Goal: Find contact information: Find contact information

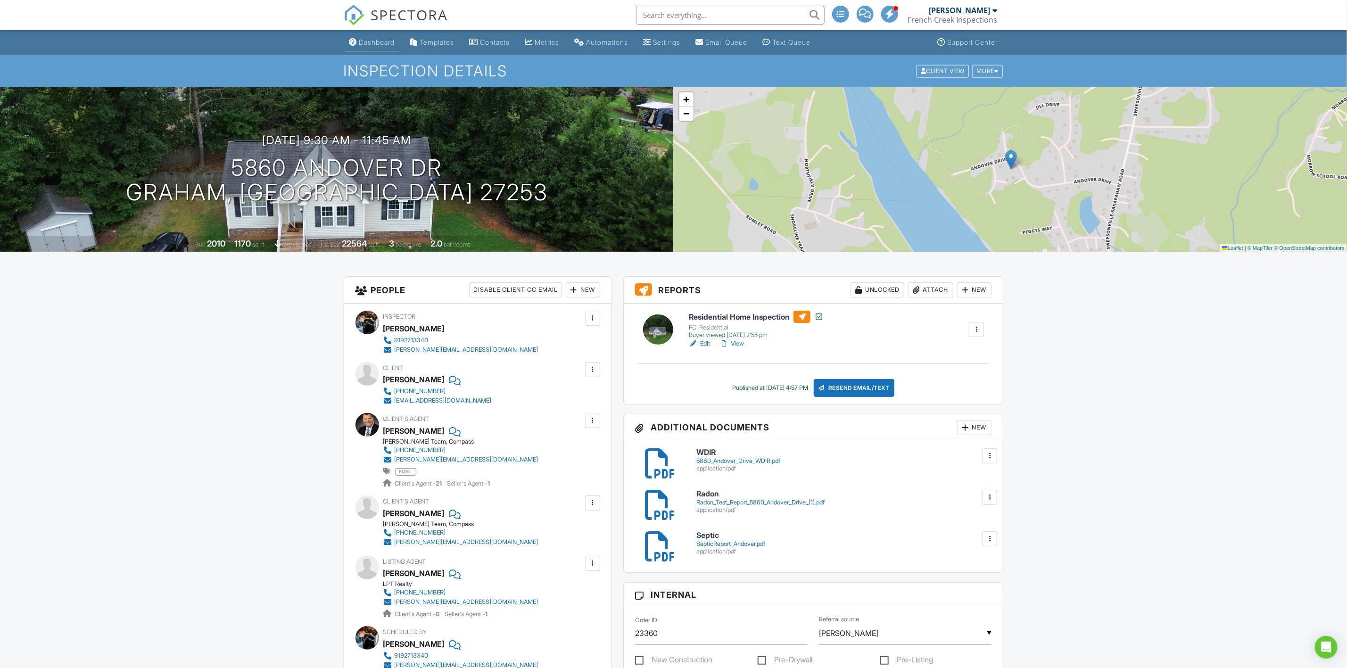
click at [371, 43] on div "Dashboard" at bounding box center [377, 42] width 36 height 8
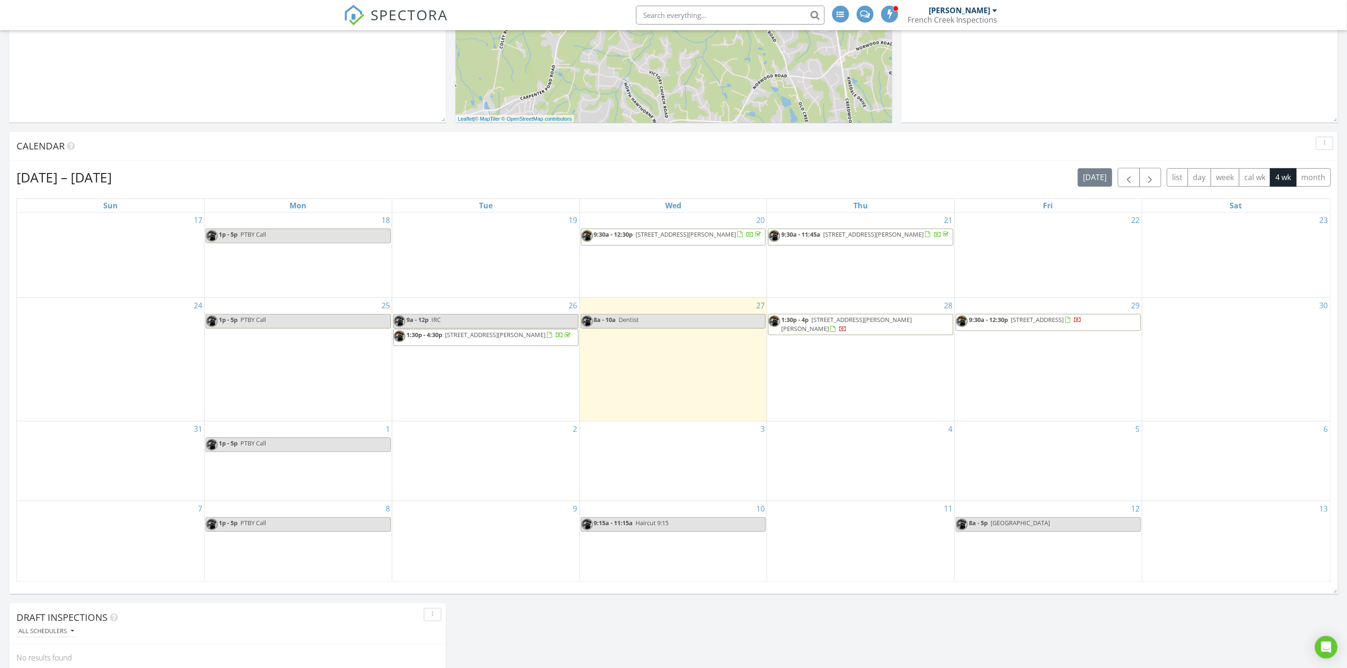
click at [844, 329] on span "3108 Lassiter St, Durham 27707" at bounding box center [846, 323] width 131 height 17
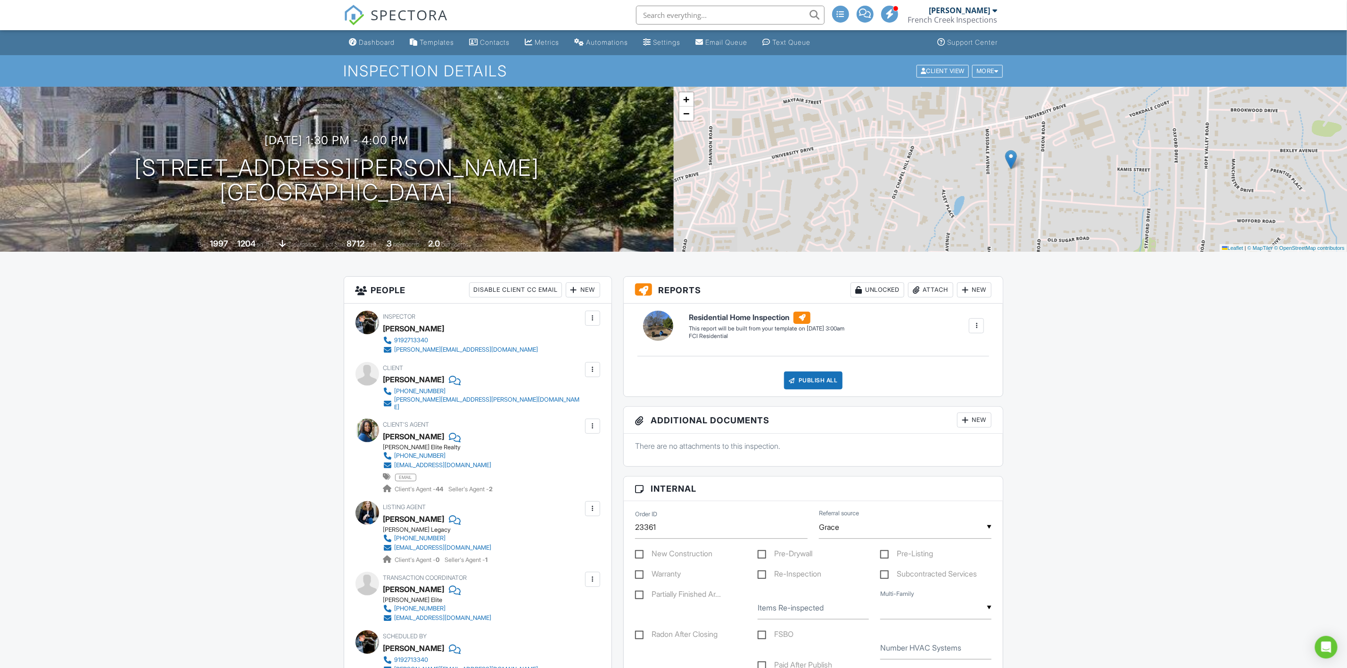
drag, startPoint x: 381, startPoint y: 381, endPoint x: 443, endPoint y: 381, distance: 61.8
click at [443, 381] on div "Client [PERSON_NAME] [PHONE_NUMBER] [PERSON_NAME][EMAIL_ADDRESS][PERSON_NAME][D…" at bounding box center [478, 386] width 245 height 49
click at [516, 409] on div "Inspector David Dye 9192713340 david@fcinsp.com Make Invisible Mark As Requeste…" at bounding box center [477, 509] width 267 height 410
drag, startPoint x: 381, startPoint y: 378, endPoint x: 392, endPoint y: 378, distance: 10.9
click at [392, 378] on div "Client Anthony Maglione 828-413-4035 anthony.maglione@gmail.com" at bounding box center [478, 386] width 245 height 49
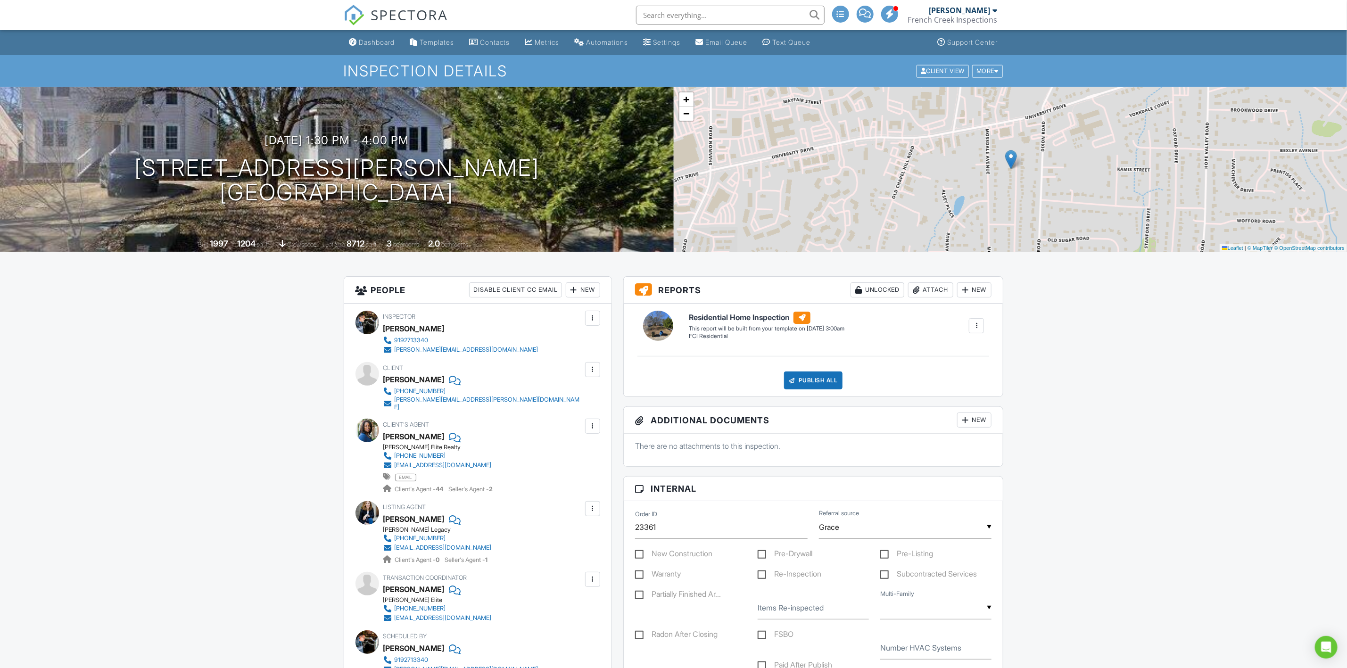
click at [494, 419] on div "Client's Agent Grace Jones Keller Williams Elite Realty 919-423-8338 grace@grac…" at bounding box center [460, 456] width 154 height 75
drag, startPoint x: 474, startPoint y: 381, endPoint x: 384, endPoint y: 380, distance: 90.6
click at [384, 380] on div "Anthony Maglione" at bounding box center [486, 380] width 207 height 14
copy div "Anthony Maglione"
click at [459, 381] on div at bounding box center [453, 380] width 9 height 14
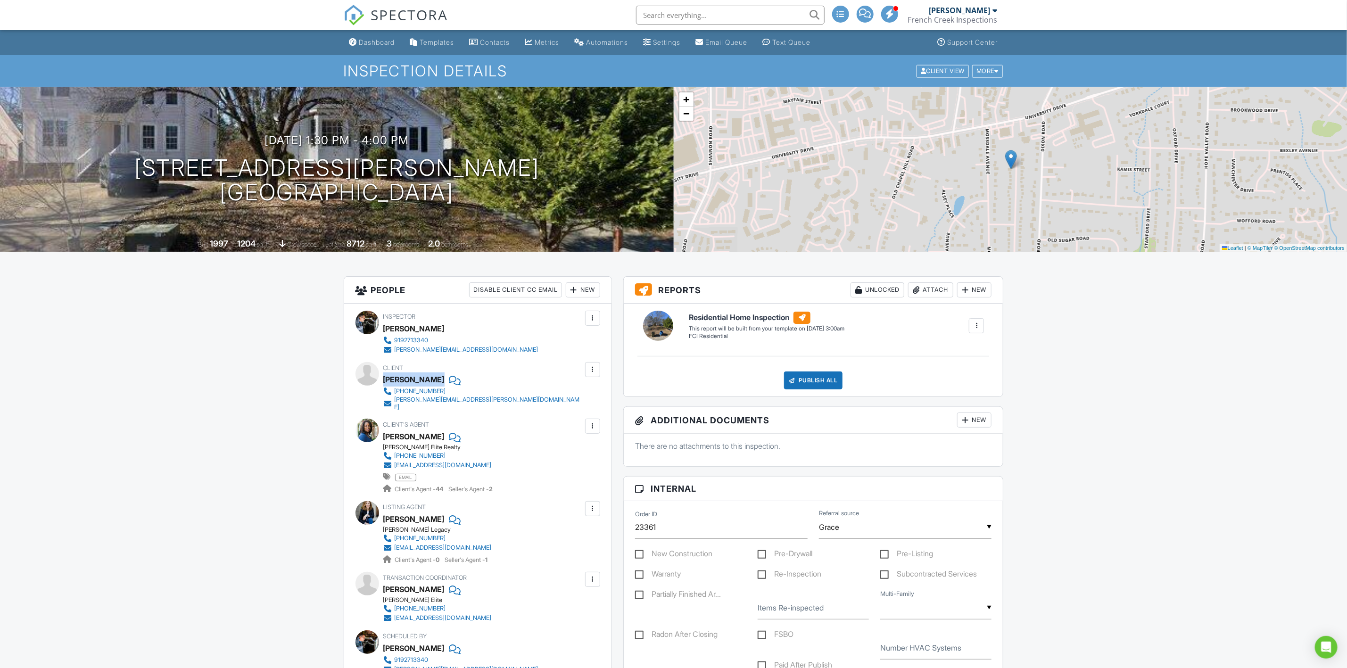
click at [459, 381] on div at bounding box center [453, 380] width 9 height 14
drag, startPoint x: 489, startPoint y: 401, endPoint x: 395, endPoint y: 399, distance: 93.4
click at [395, 399] on div "Client Anthony Maglione 828-413-4035 anthony.maglione@gmail.com" at bounding box center [505, 386] width 245 height 49
copy div "anthony.maglione@gmail.com"
click at [265, 163] on h1 "3108 Lassiter St Durham, NC 27707" at bounding box center [336, 181] width 405 height 50
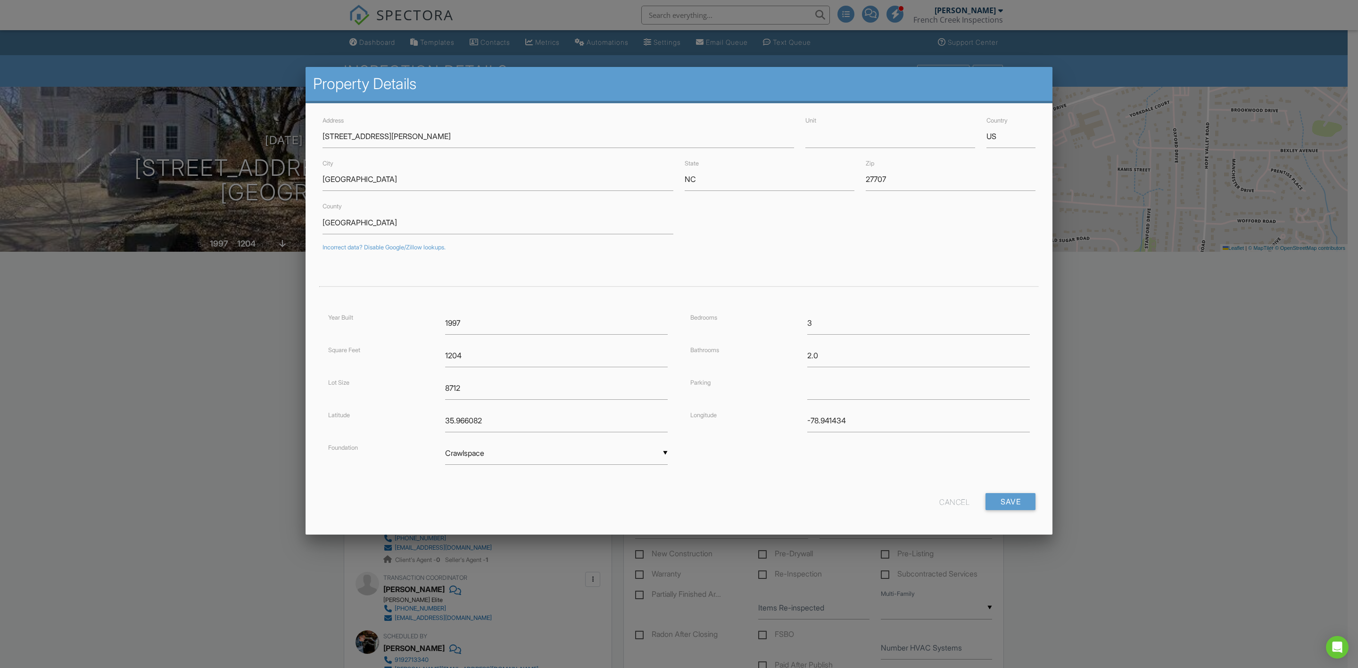
click at [252, 306] on div at bounding box center [679, 370] width 1358 height 835
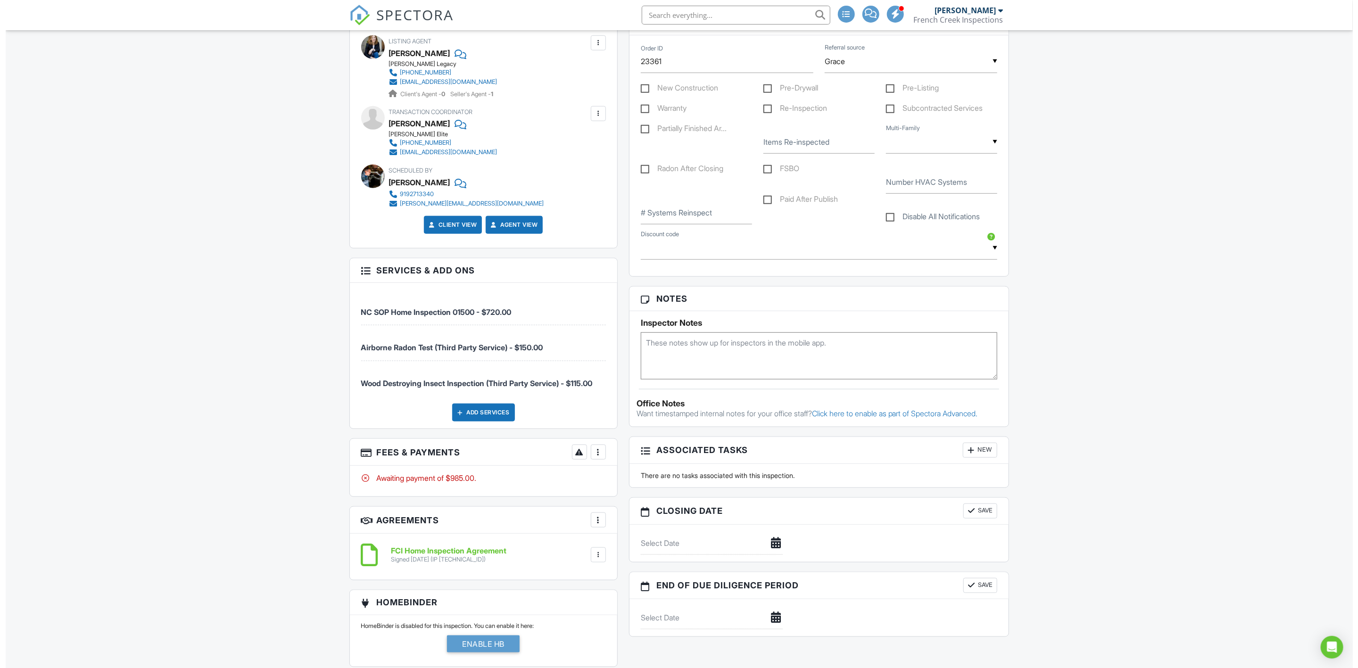
scroll to position [495, 0]
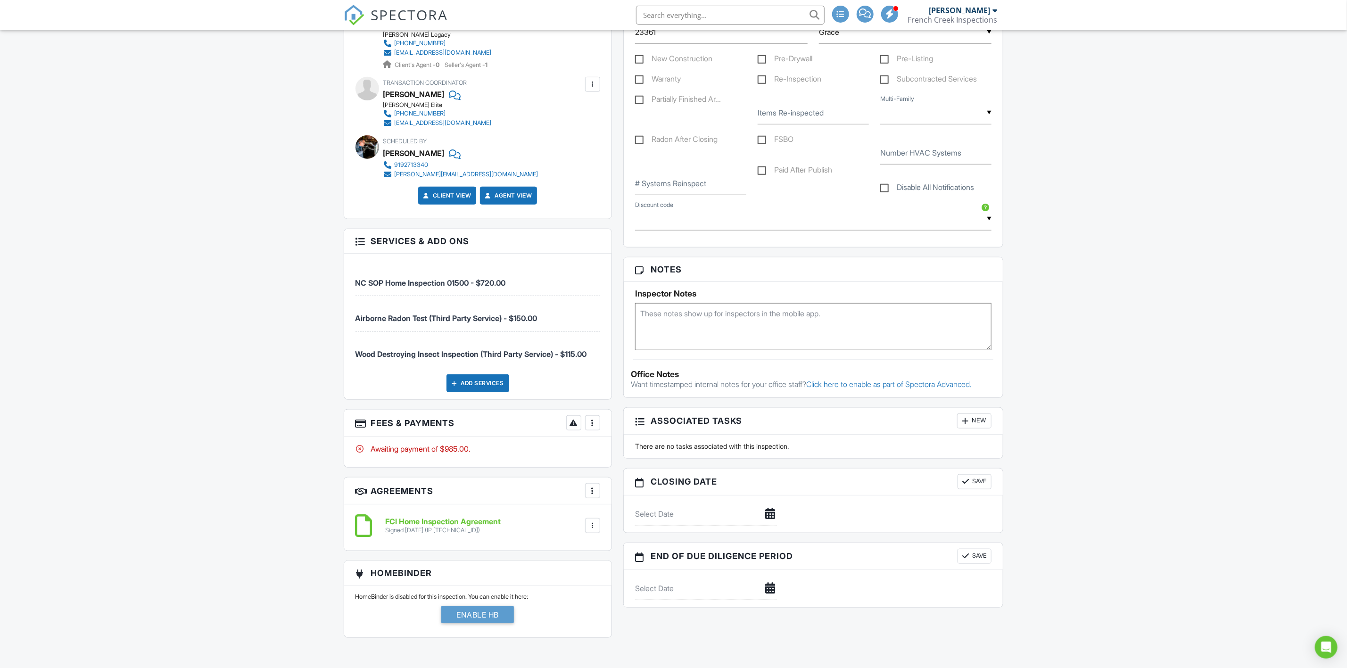
click at [592, 421] on div at bounding box center [592, 422] width 9 height 9
click at [671, 450] on li "Edit Fees & Payments" at bounding box center [639, 452] width 99 height 24
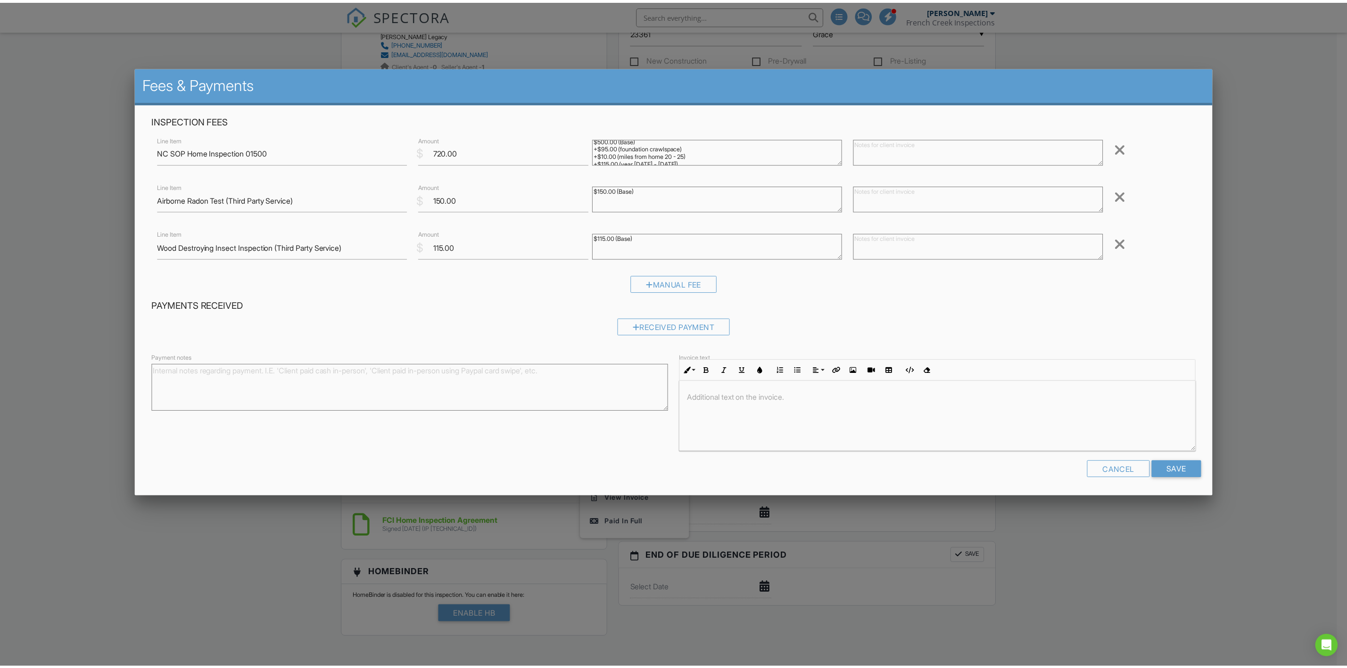
scroll to position [0, 0]
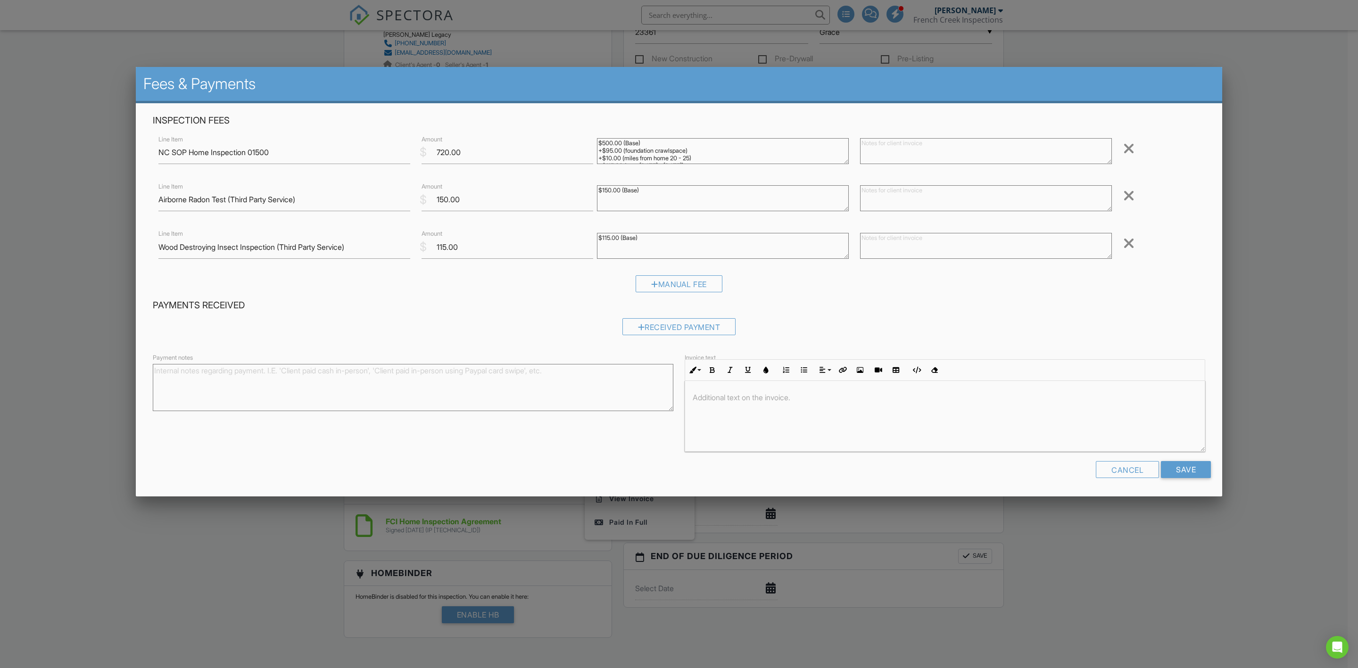
click at [197, 555] on div at bounding box center [679, 370] width 1358 height 835
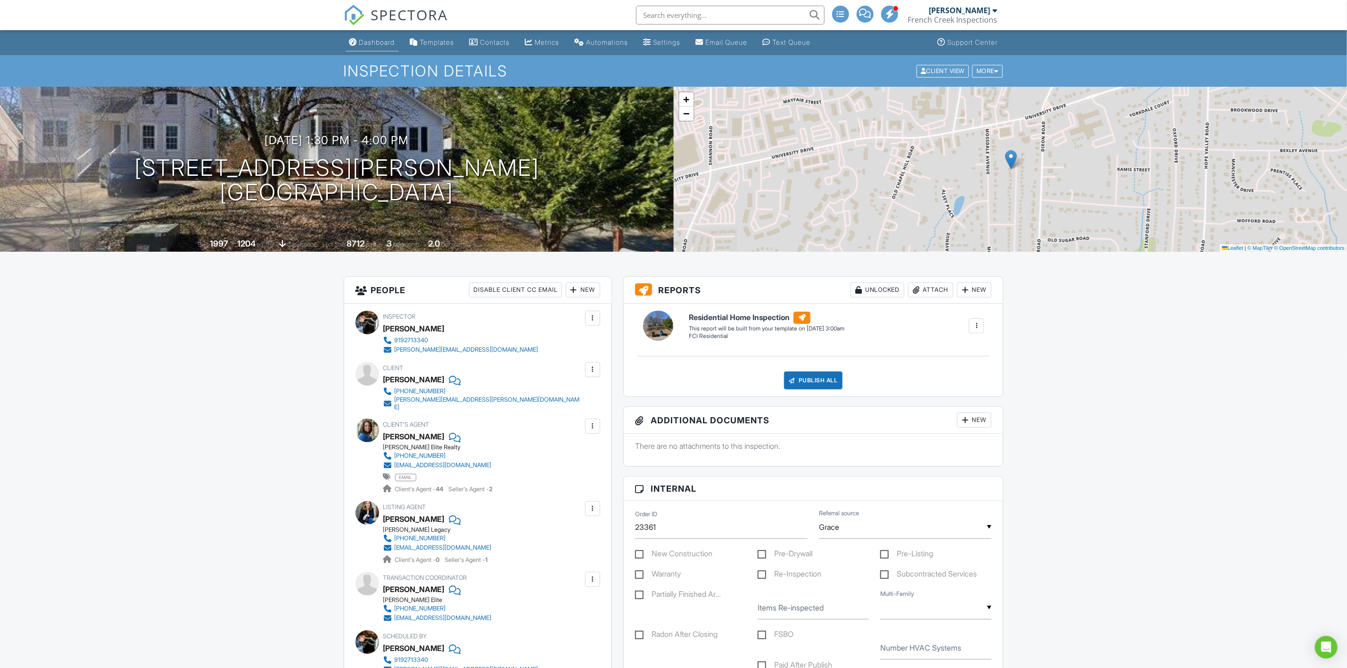
click at [381, 36] on link "Dashboard" at bounding box center [372, 42] width 53 height 17
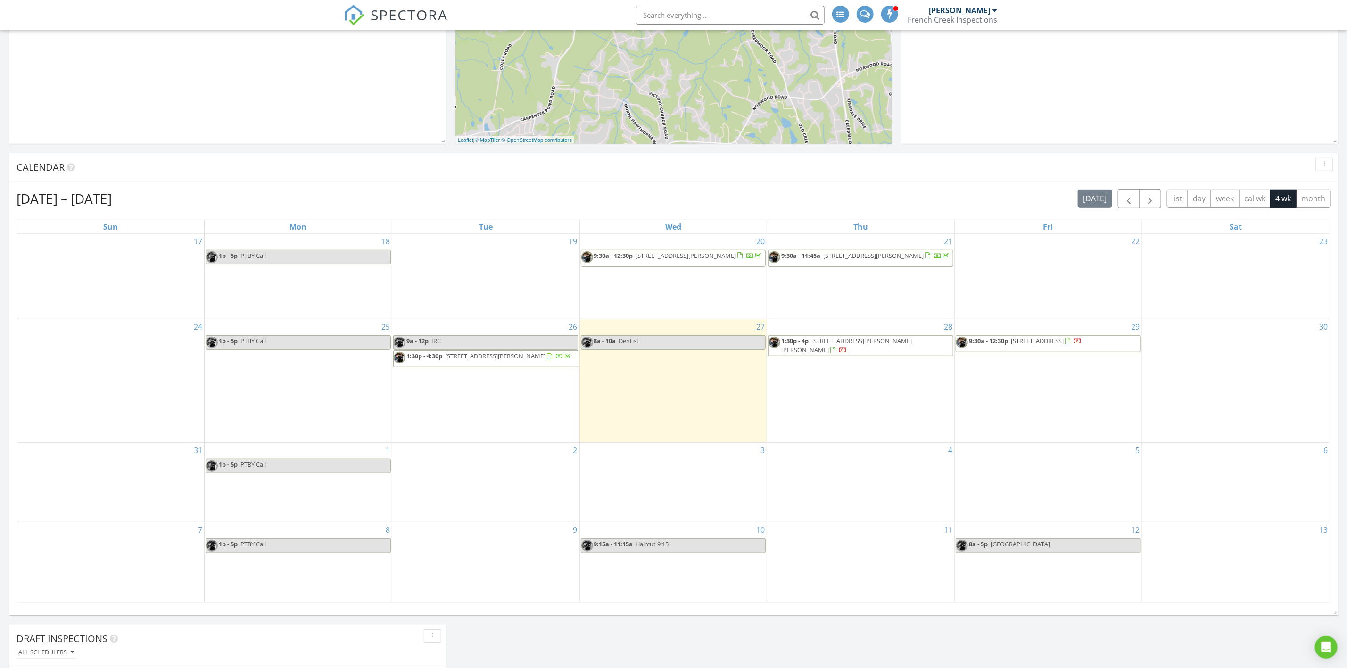
scroll to position [283, 0]
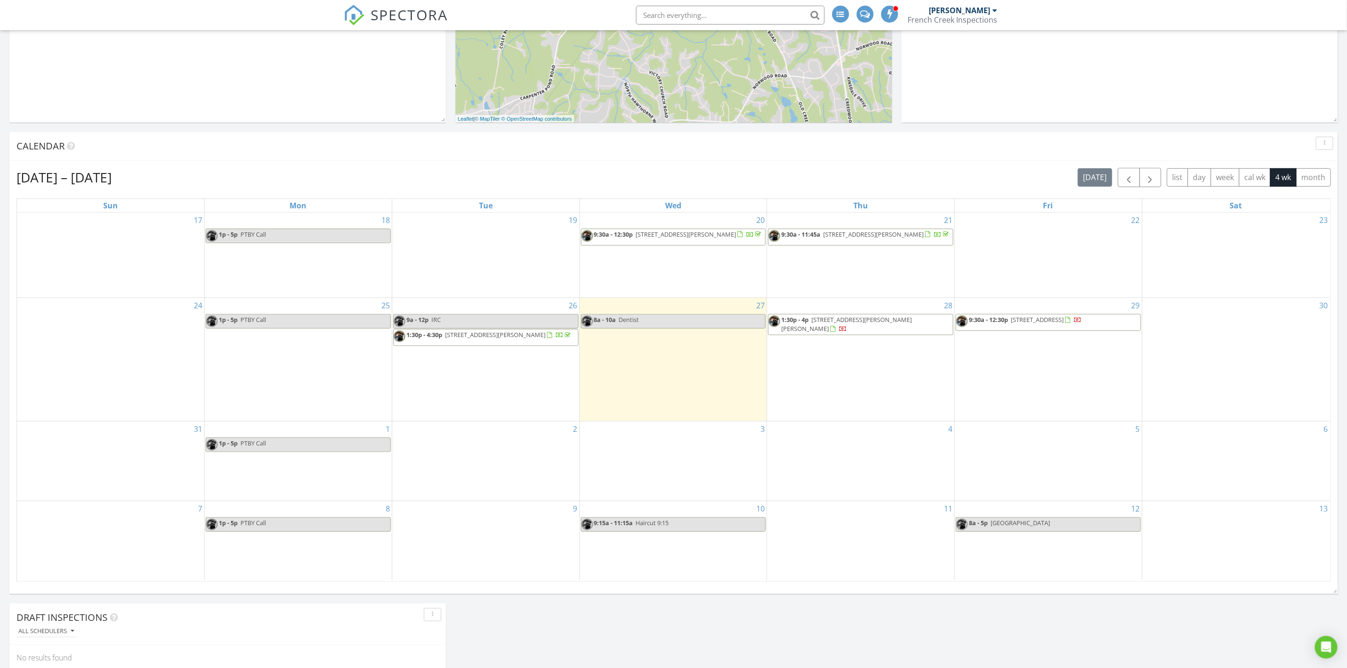
drag, startPoint x: 1018, startPoint y: 341, endPoint x: 1028, endPoint y: 330, distance: 15.0
click at [1028, 330] on span "9:30a - 12:30p 54 Tantara Bnd Lot 1216, Pittsboro 27312" at bounding box center [1018, 322] width 125 height 14
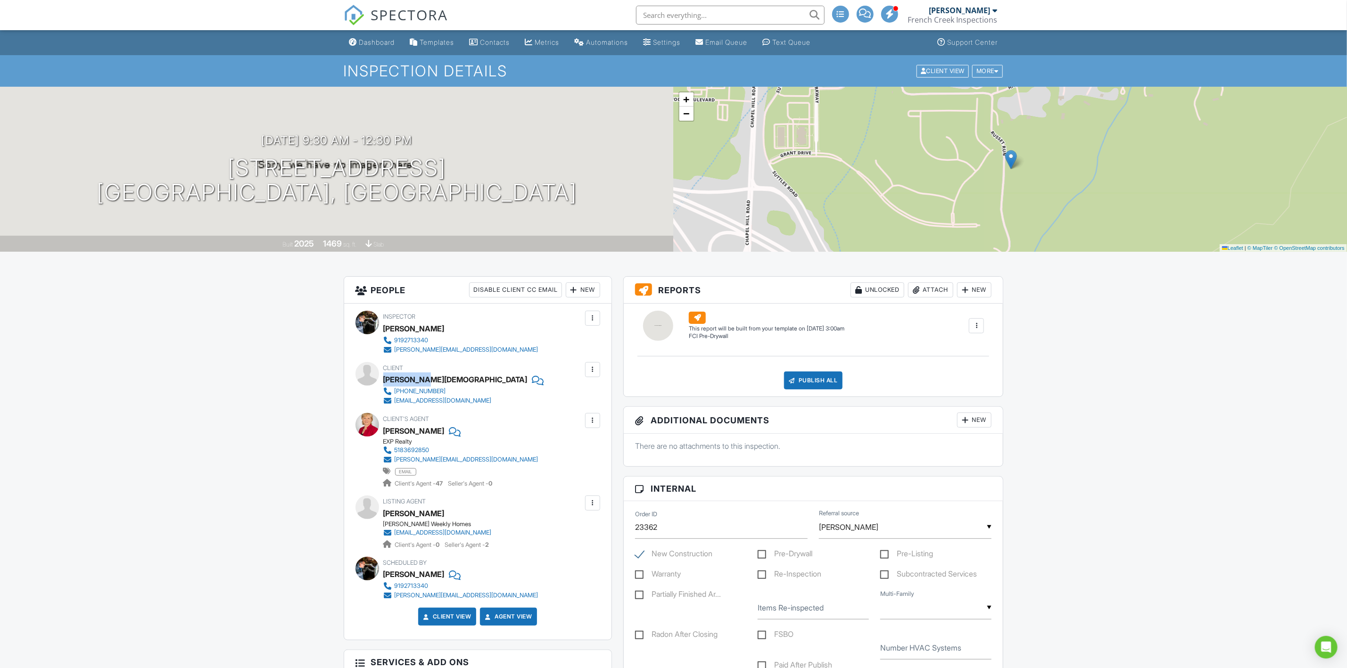
drag, startPoint x: 384, startPoint y: 378, endPoint x: 428, endPoint y: 379, distance: 43.9
click at [428, 379] on div "Jame Rebbe" at bounding box center [455, 380] width 144 height 14
drag, startPoint x: 454, startPoint y: 399, endPoint x: 397, endPoint y: 405, distance: 57.8
click at [397, 405] on div "202-256-8852 dcjimr@gmail.com" at bounding box center [463, 396] width 161 height 19
copy div "dcjimr@gmail.com"
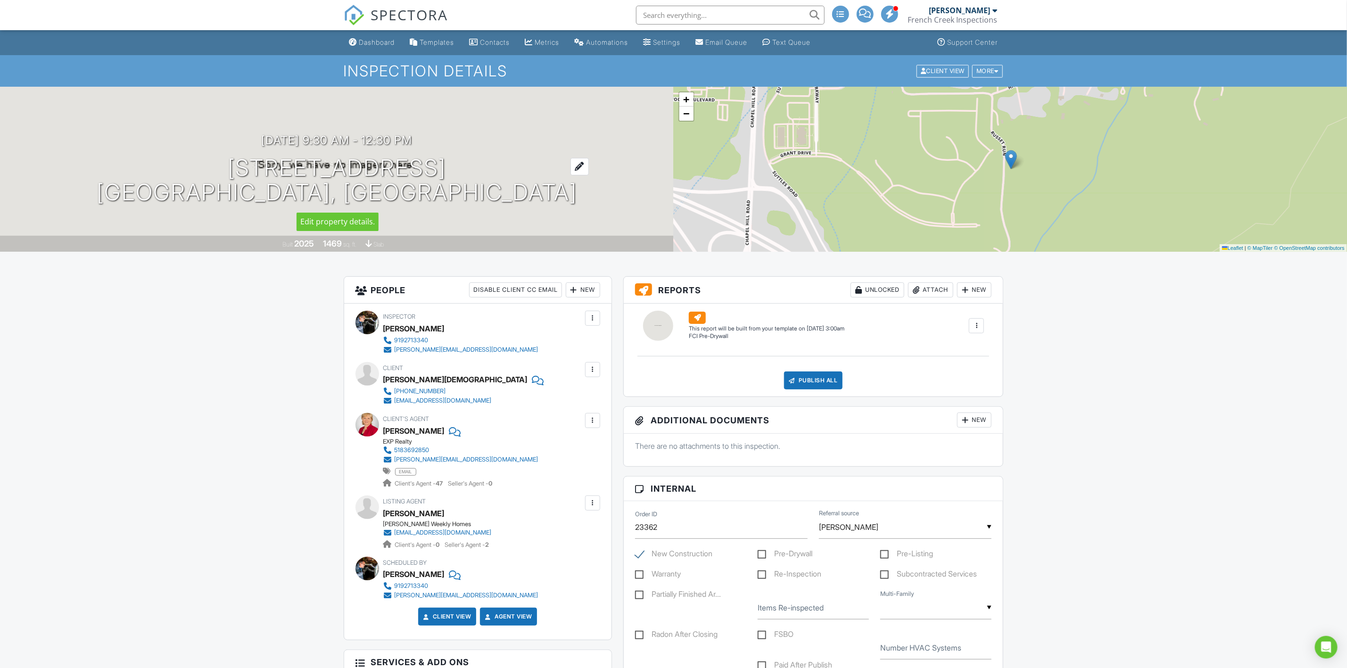
click at [200, 167] on h1 "54 Tantara Bnd Lot 1216 Pittsboro, NC 27312" at bounding box center [337, 181] width 481 height 50
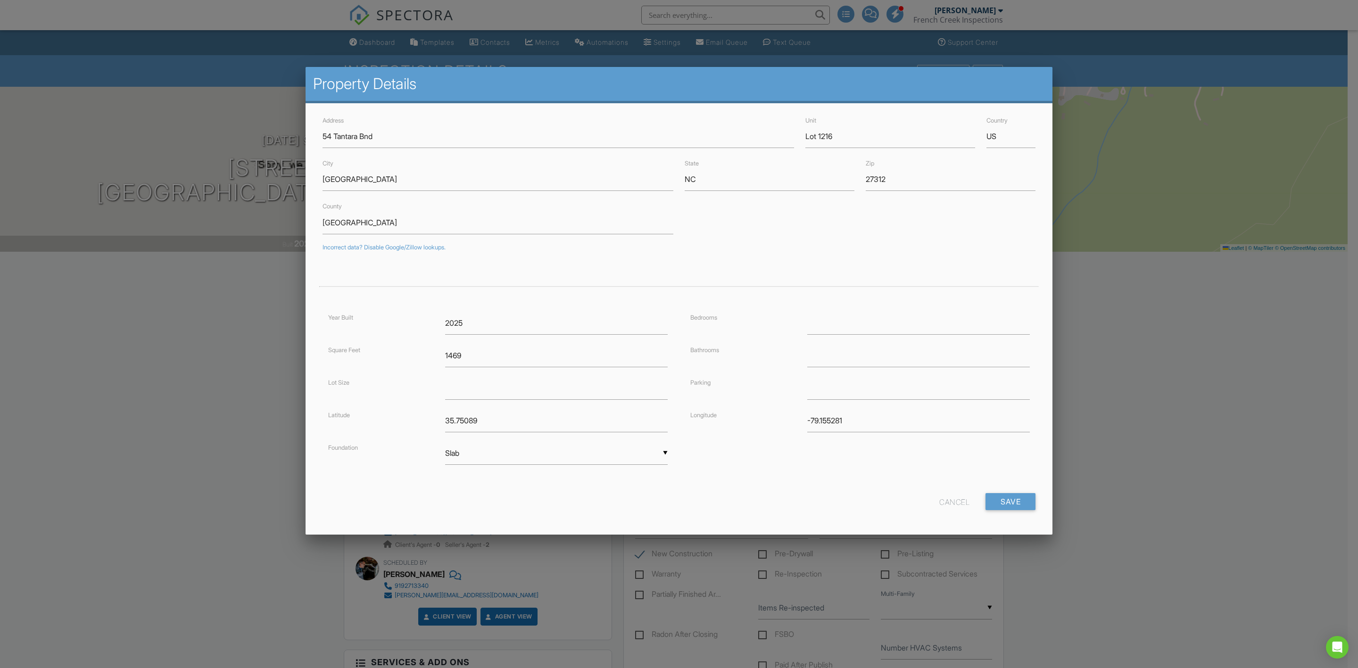
click at [247, 275] on div at bounding box center [679, 370] width 1358 height 835
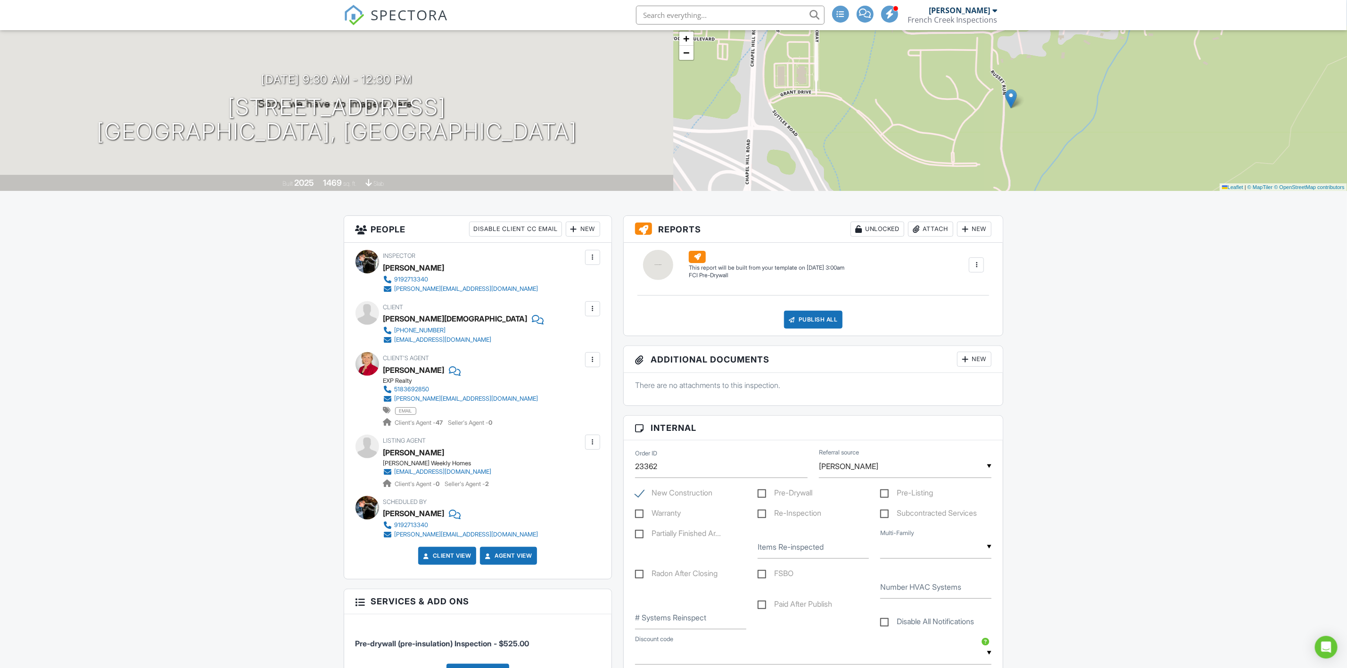
scroll to position [212, 0]
